Goal: Information Seeking & Learning: Find specific fact

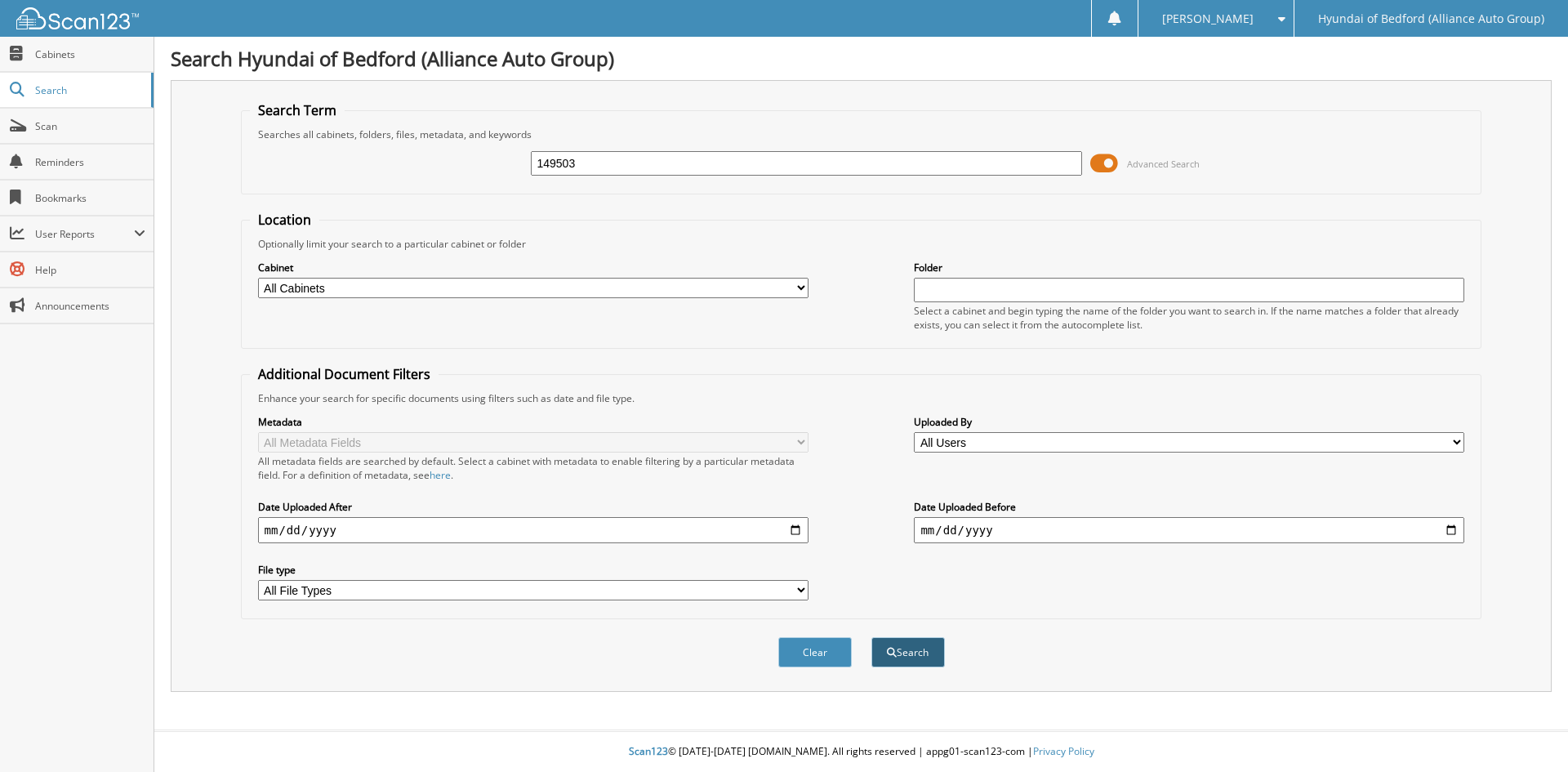
type input "149503"
click at [888, 649] on span "submit" at bounding box center [892, 653] width 10 height 10
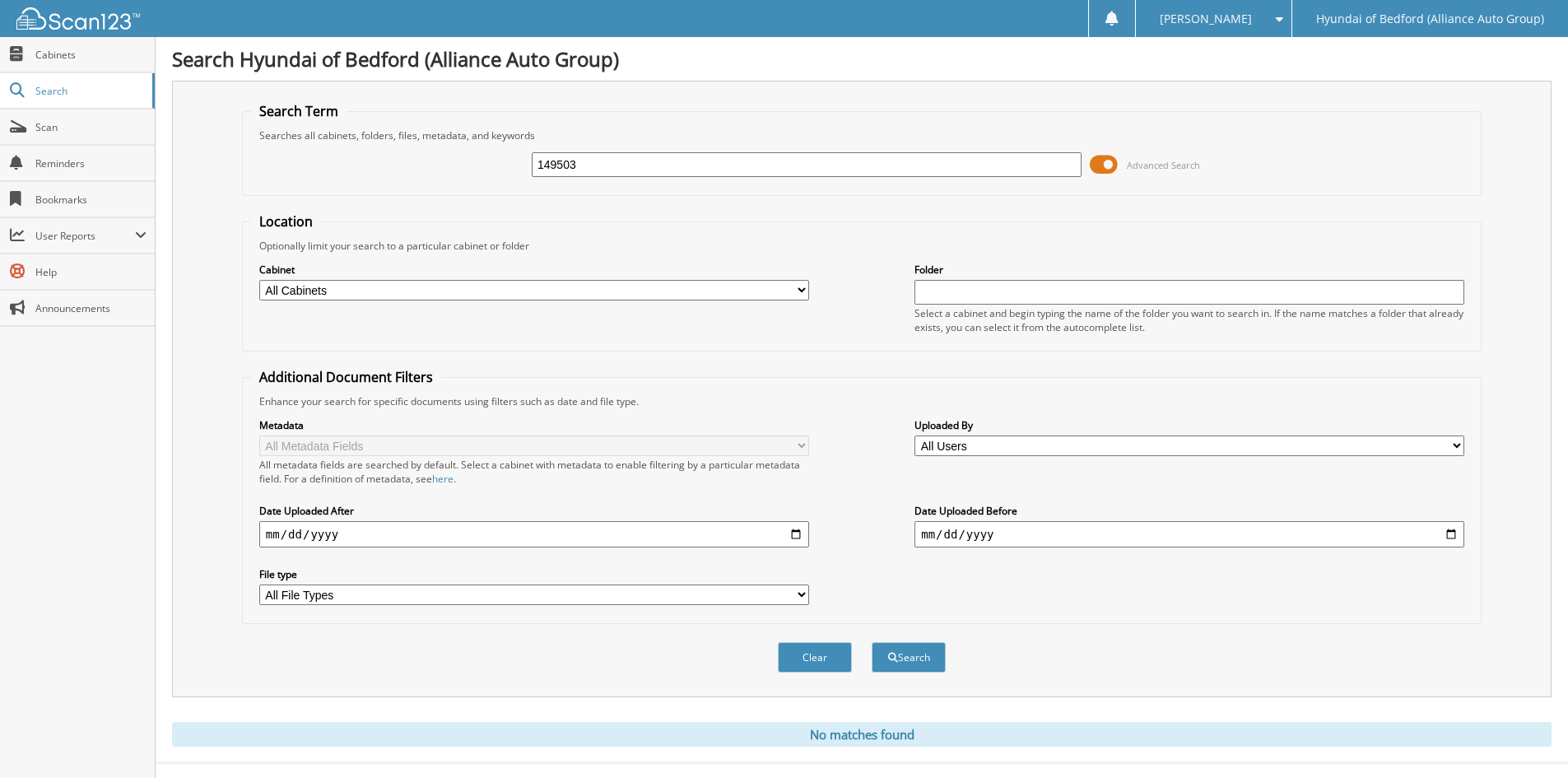
drag, startPoint x: 605, startPoint y: 170, endPoint x: 505, endPoint y: 166, distance: 100.1
click at [505, 166] on div "149503 Advanced Search" at bounding box center [862, 165] width 1221 height 45
paste input "24"
type input "149524"
click at [914, 658] on button "Search" at bounding box center [908, 658] width 74 height 31
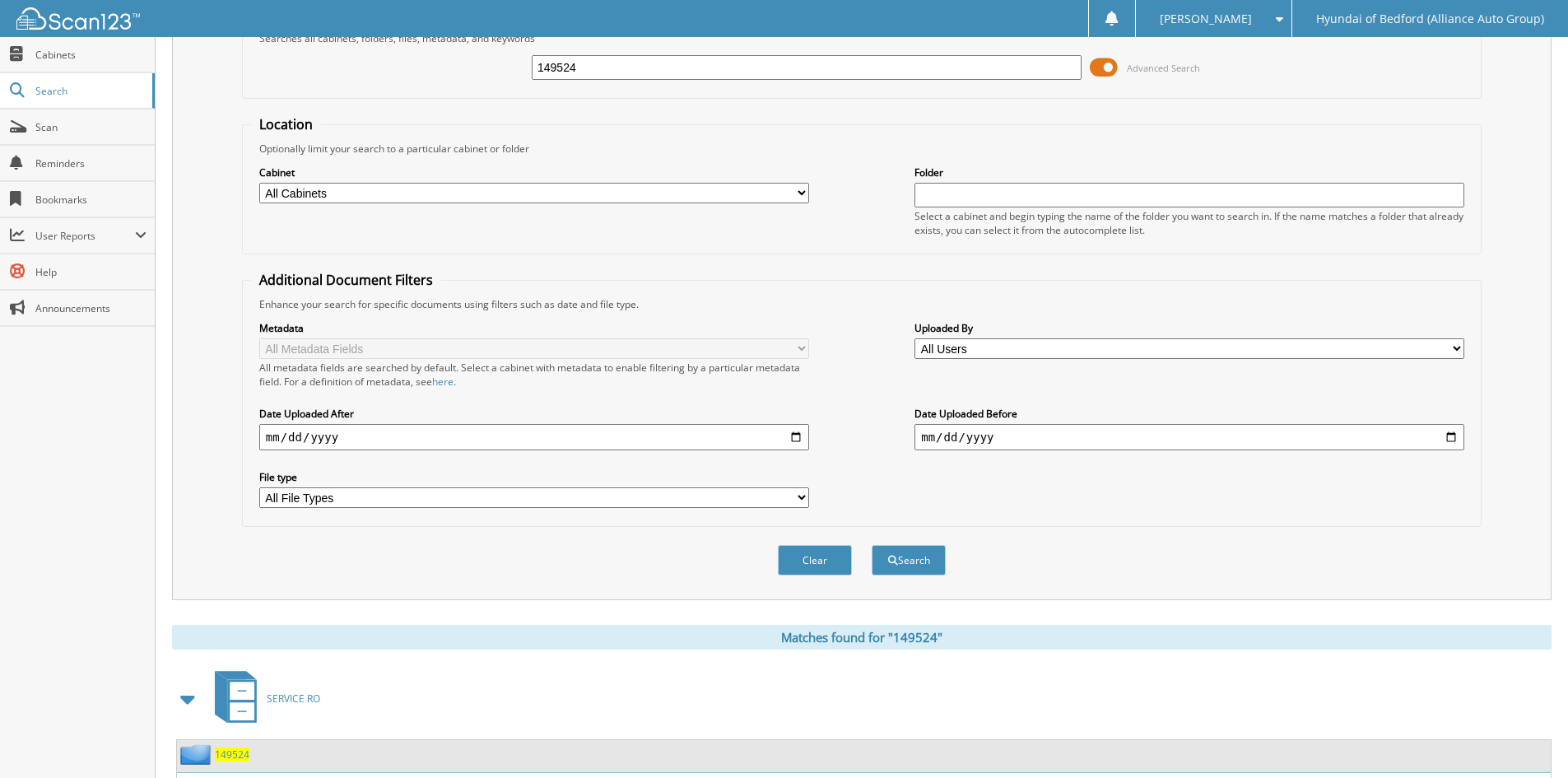
scroll to position [207, 0]
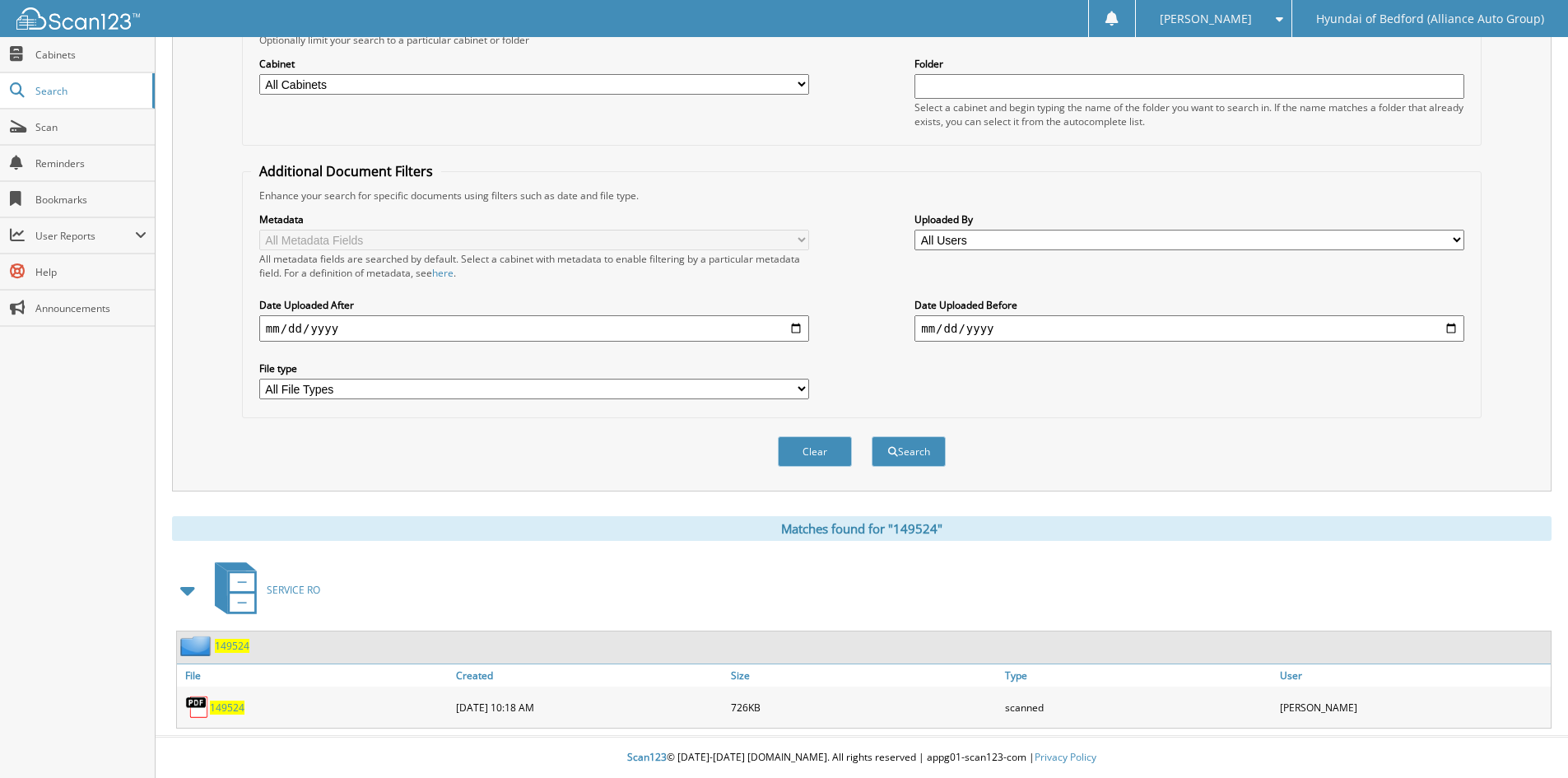
click at [224, 709] on span "149524" at bounding box center [227, 708] width 34 height 14
click at [225, 707] on span "149524" at bounding box center [227, 708] width 34 height 14
click at [233, 712] on span "149524" at bounding box center [227, 708] width 34 height 14
click at [234, 711] on span "149524" at bounding box center [227, 708] width 34 height 14
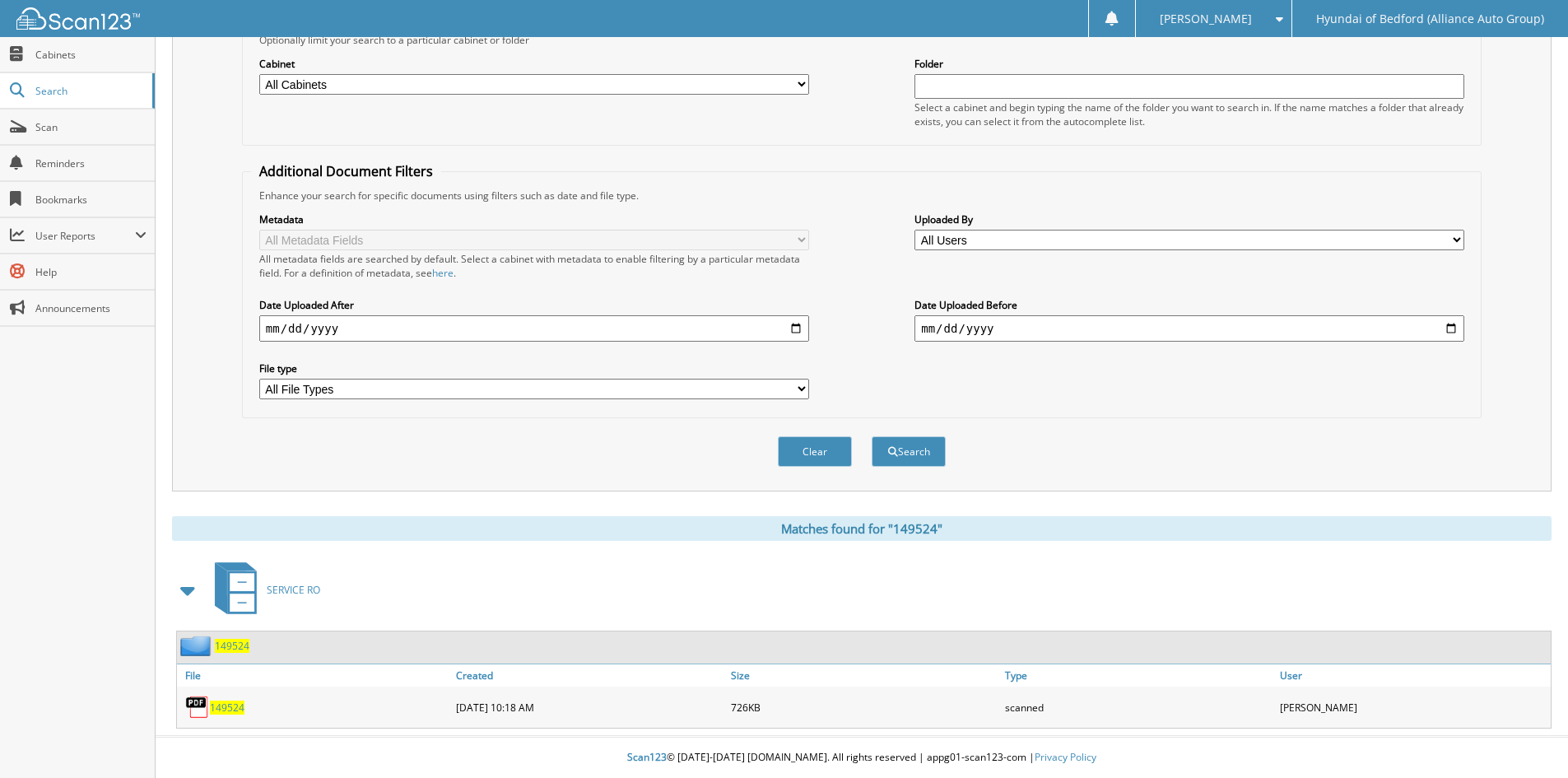
click at [234, 711] on span "149524" at bounding box center [227, 708] width 34 height 14
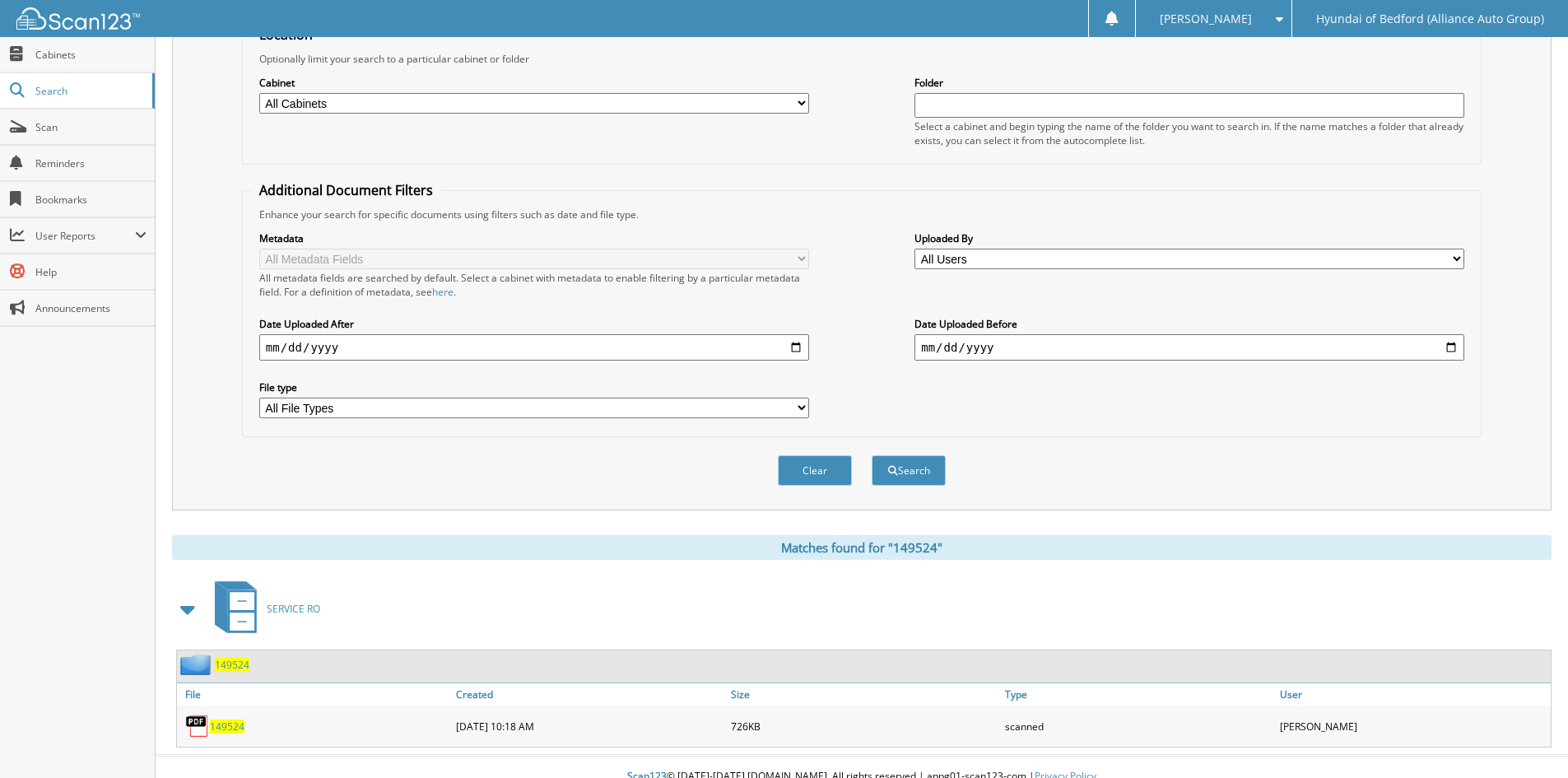
scroll to position [0, 0]
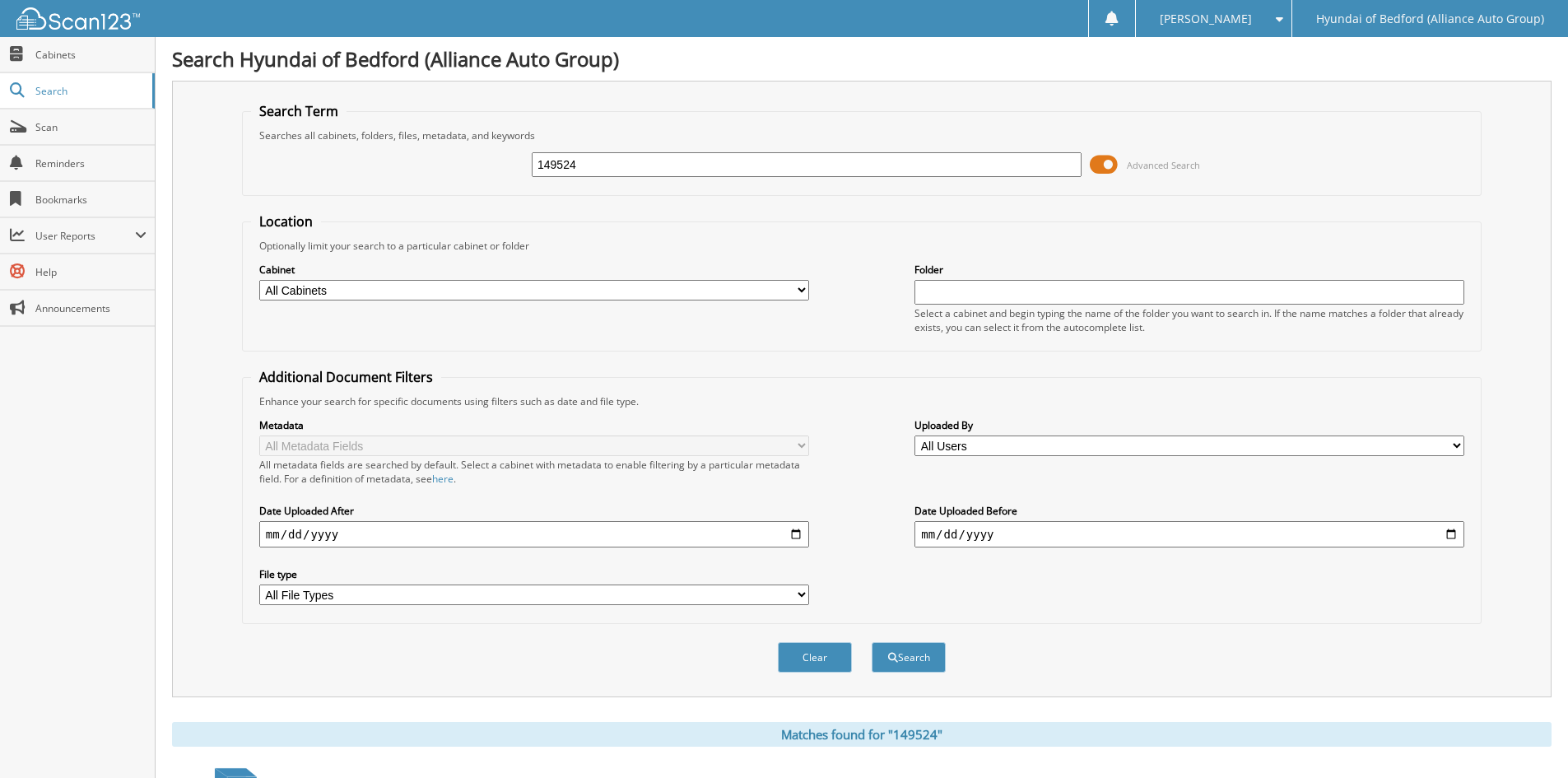
drag, startPoint x: 588, startPoint y: 158, endPoint x: 468, endPoint y: 162, distance: 120.1
click at [468, 162] on div "149524 Advanced Search" at bounding box center [862, 165] width 1221 height 45
paste input "460"
type input "149460"
click at [934, 662] on button "Search" at bounding box center [908, 658] width 74 height 31
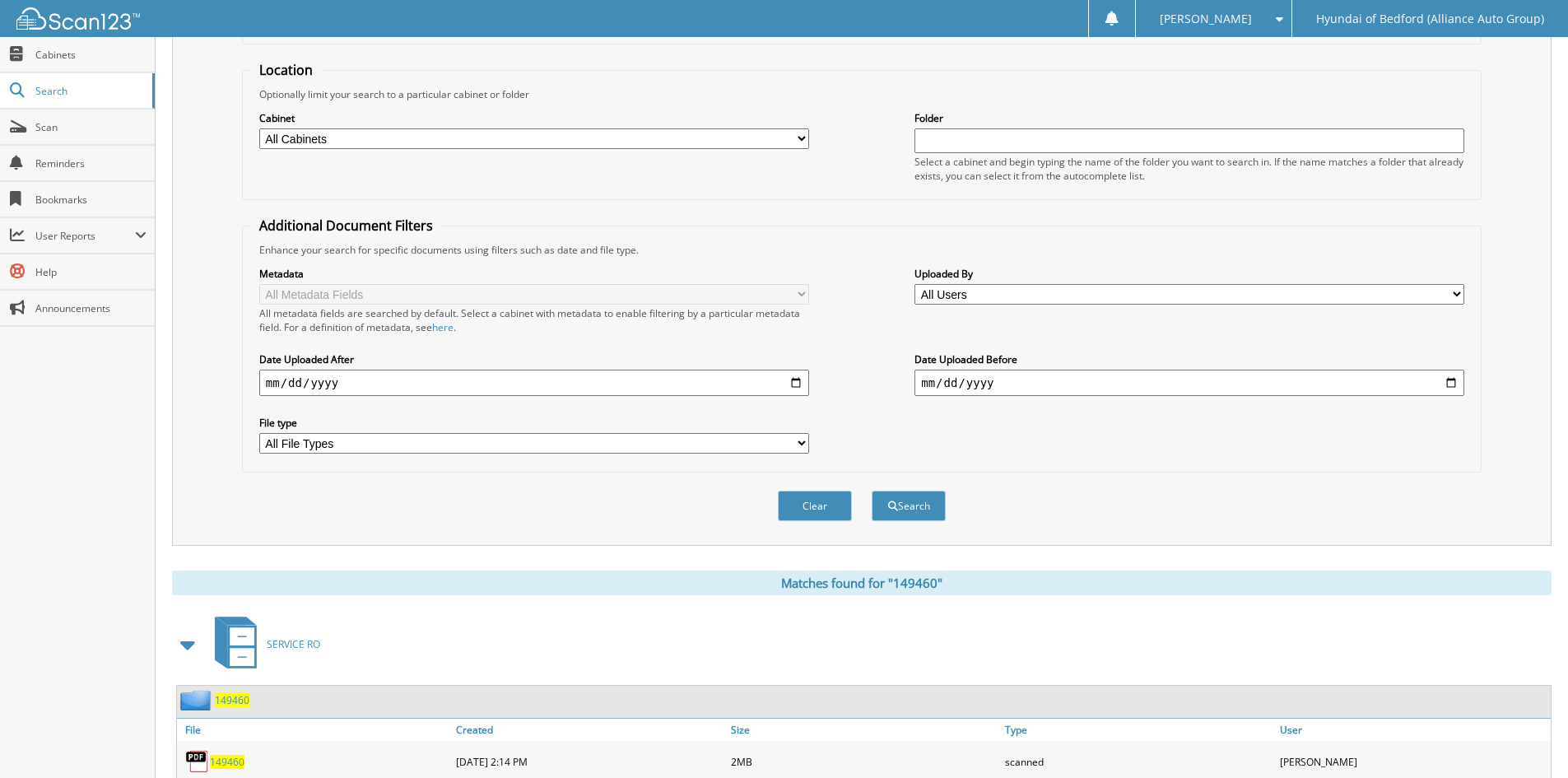
scroll to position [161, 0]
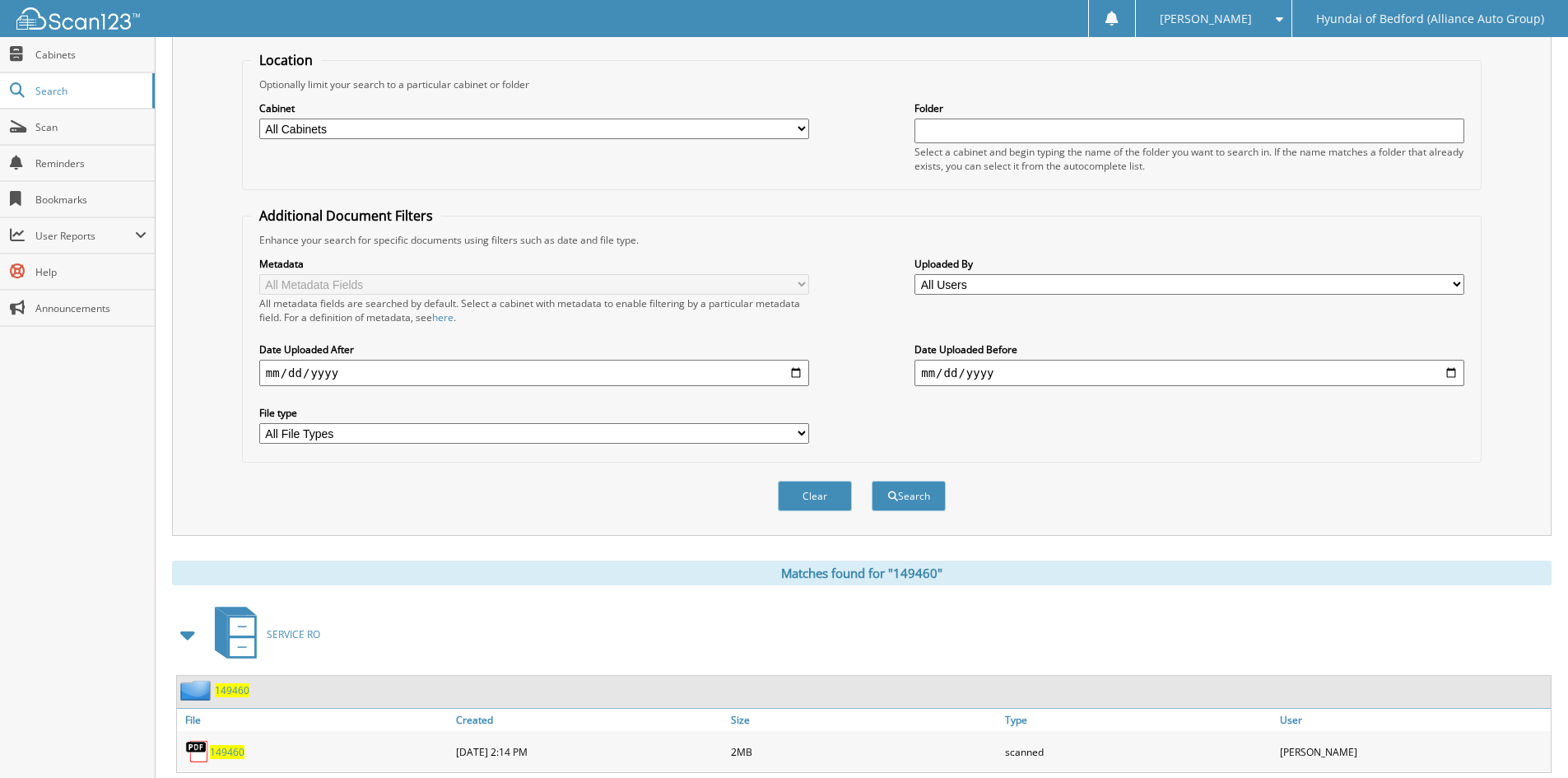
click at [221, 754] on span "149460" at bounding box center [227, 752] width 34 height 14
click at [226, 749] on span "149460" at bounding box center [227, 752] width 34 height 14
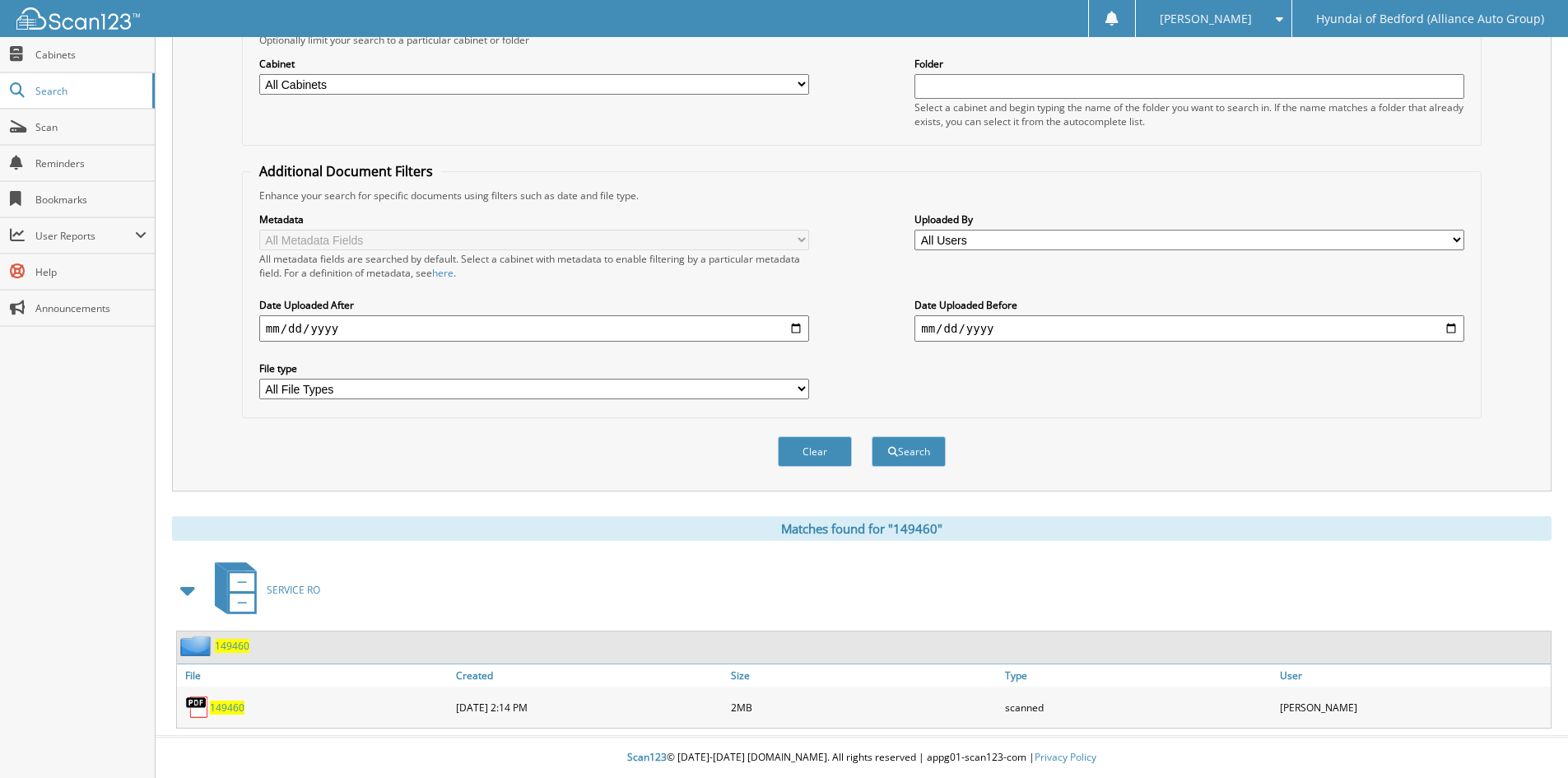
click at [232, 711] on span "149460" at bounding box center [227, 708] width 34 height 14
click at [232, 710] on span "149460" at bounding box center [227, 708] width 34 height 14
